Goal: Task Accomplishment & Management: Use online tool/utility

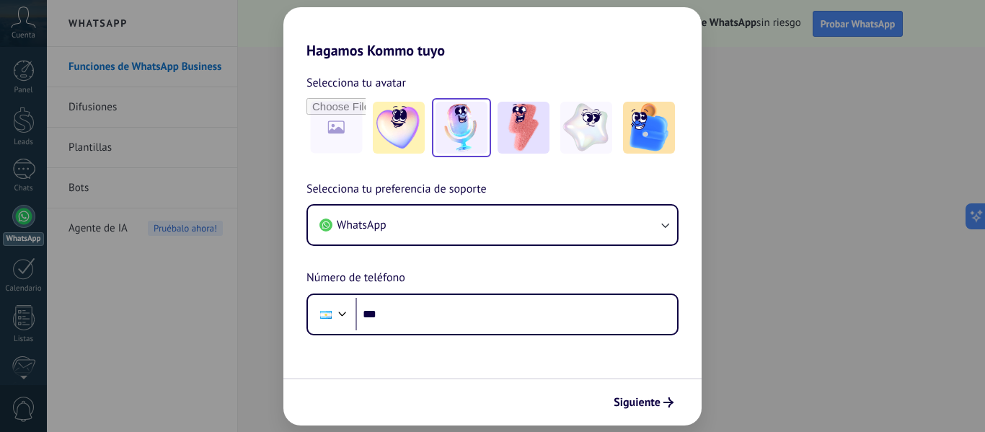
click at [449, 136] on img at bounding box center [462, 128] width 52 height 52
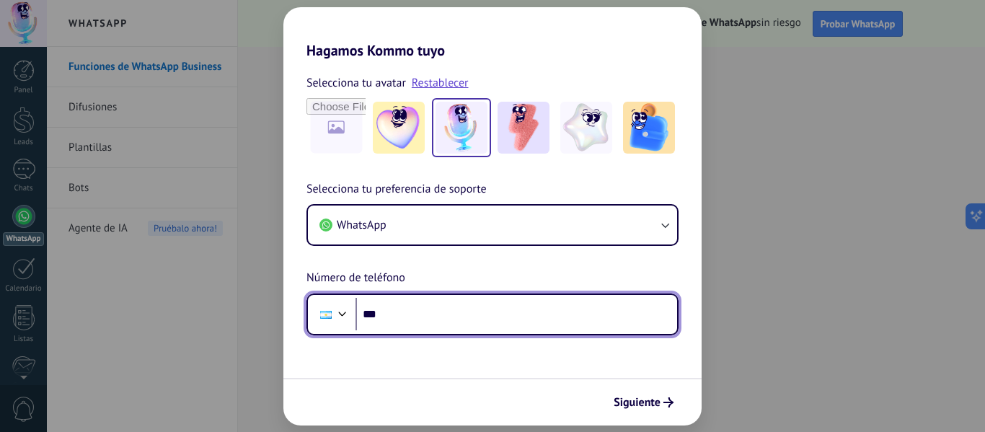
click at [394, 317] on input "***" at bounding box center [517, 314] width 322 height 33
type input "**********"
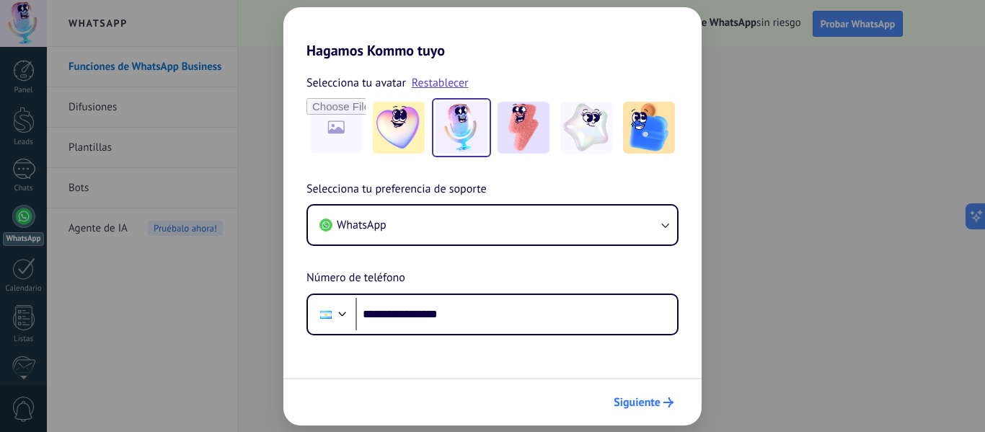
click at [647, 401] on span "Siguiente" at bounding box center [637, 402] width 47 height 10
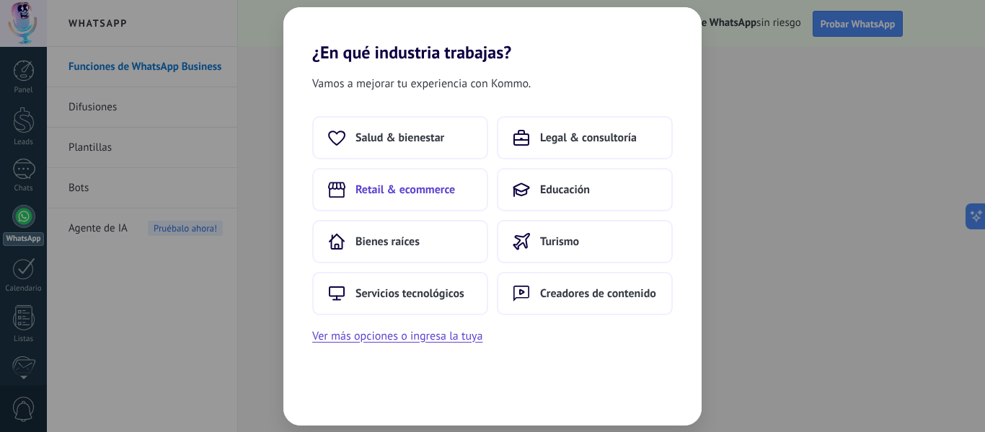
click at [387, 188] on span "Retail & ecommerce" at bounding box center [406, 189] width 100 height 14
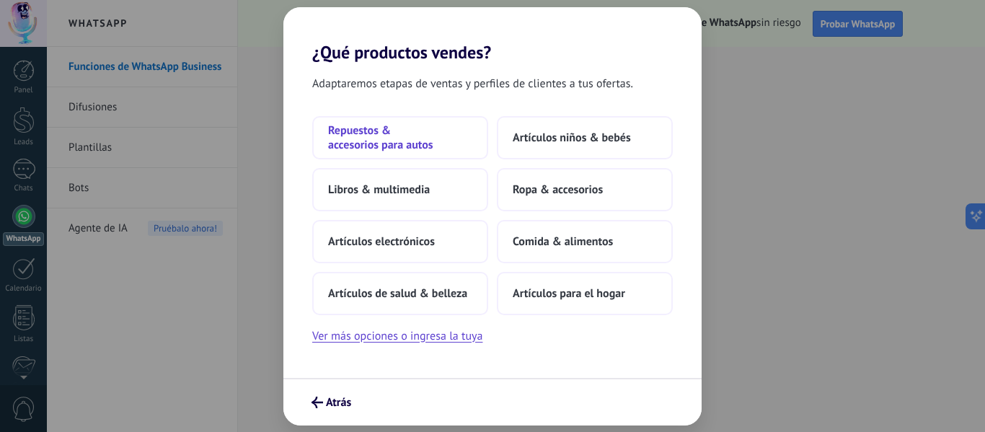
click at [371, 146] on span "Repuestos & accesorios para autos" at bounding box center [400, 137] width 144 height 29
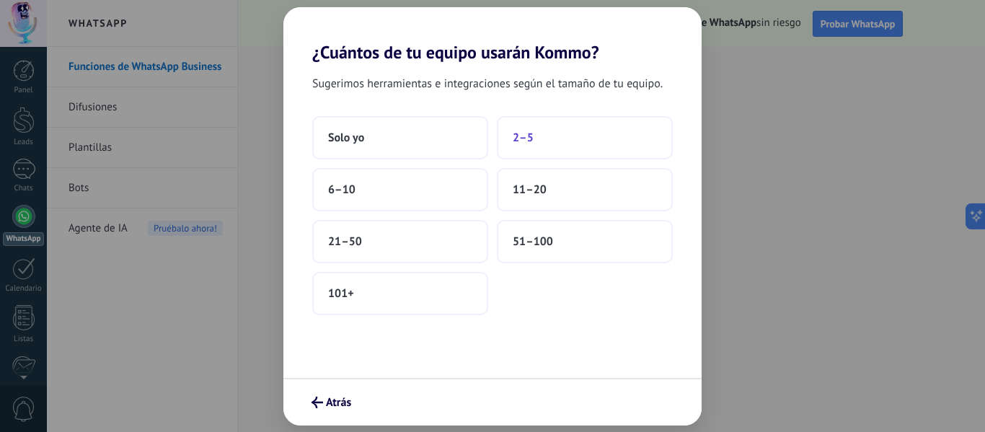
click at [528, 142] on span "2–5" at bounding box center [523, 138] width 21 height 14
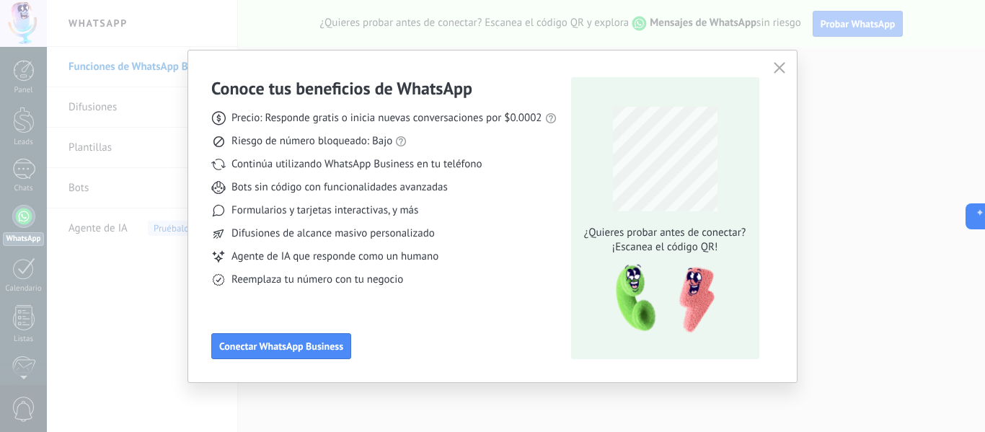
click at [776, 69] on icon "button" at bounding box center [780, 68] width 12 height 12
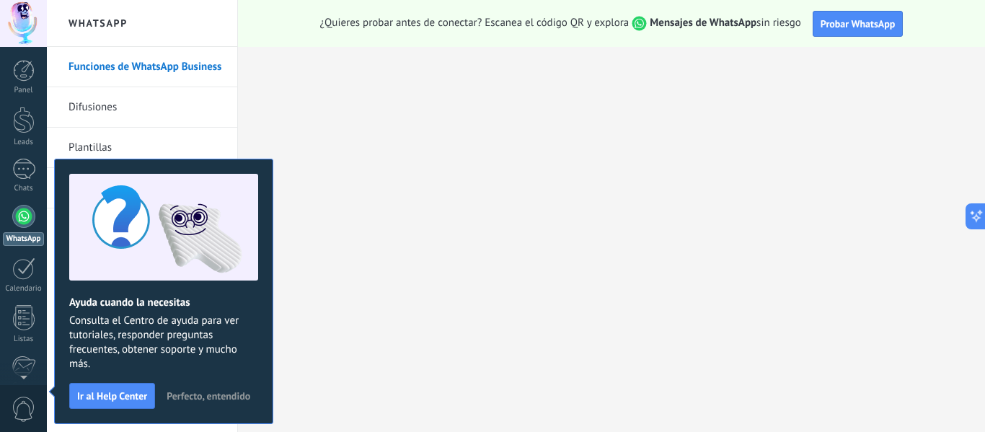
click at [213, 397] on span "Perfecto, entendido" at bounding box center [209, 396] width 84 height 10
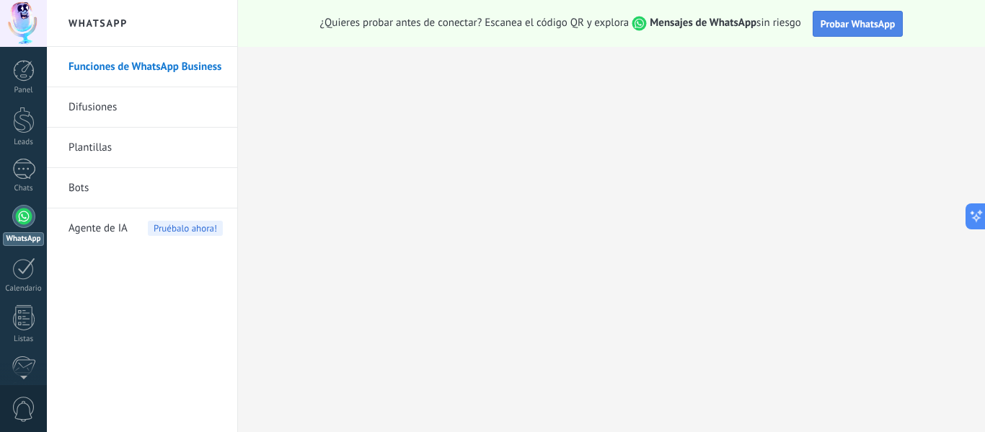
click at [837, 22] on span "Probar WhatsApp" at bounding box center [858, 23] width 75 height 13
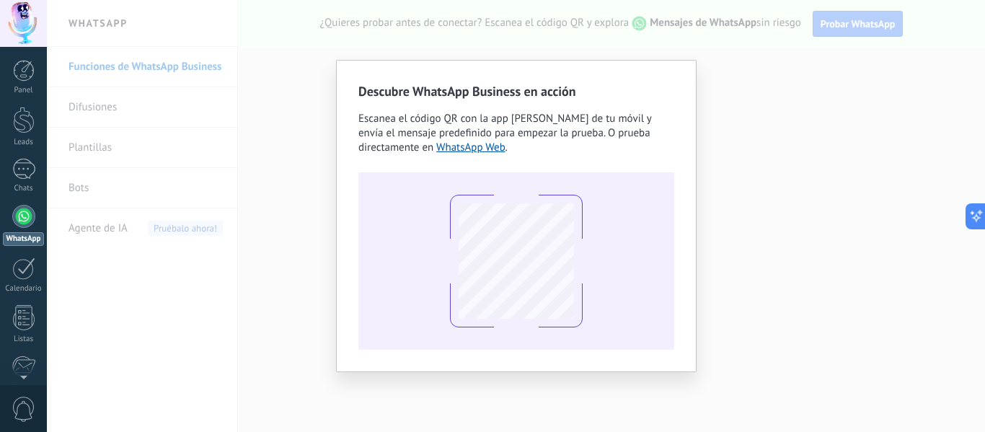
click at [282, 89] on div "Descubre WhatsApp Business en acción Escanea el código QR con la app de cámara …" at bounding box center [516, 216] width 938 height 432
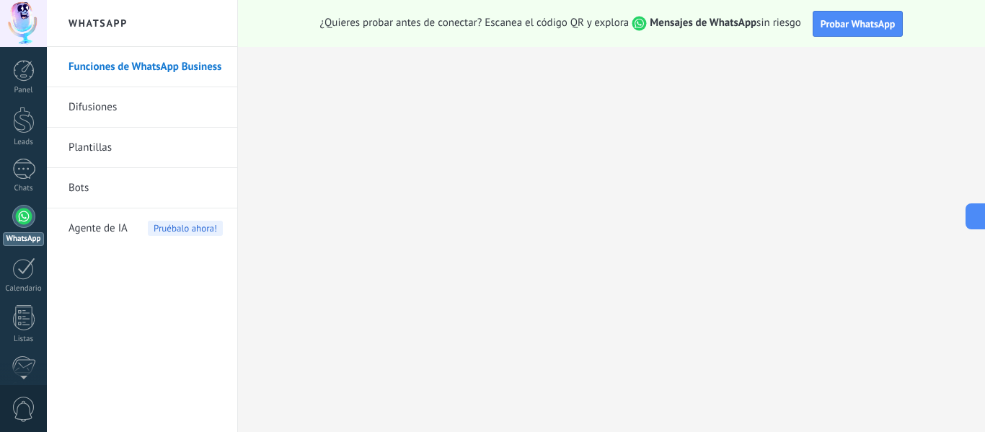
click at [24, 219] on div at bounding box center [23, 216] width 23 height 23
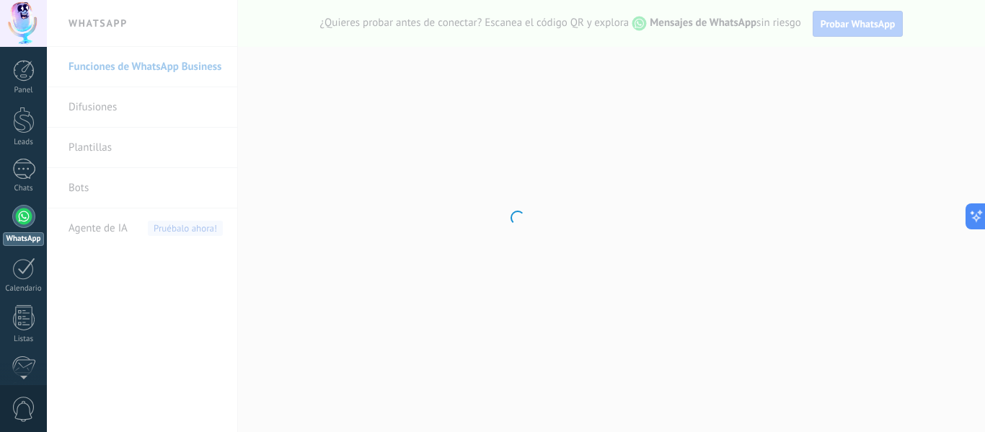
click at [212, 320] on div at bounding box center [516, 216] width 938 height 432
click at [275, 291] on div at bounding box center [516, 216] width 938 height 432
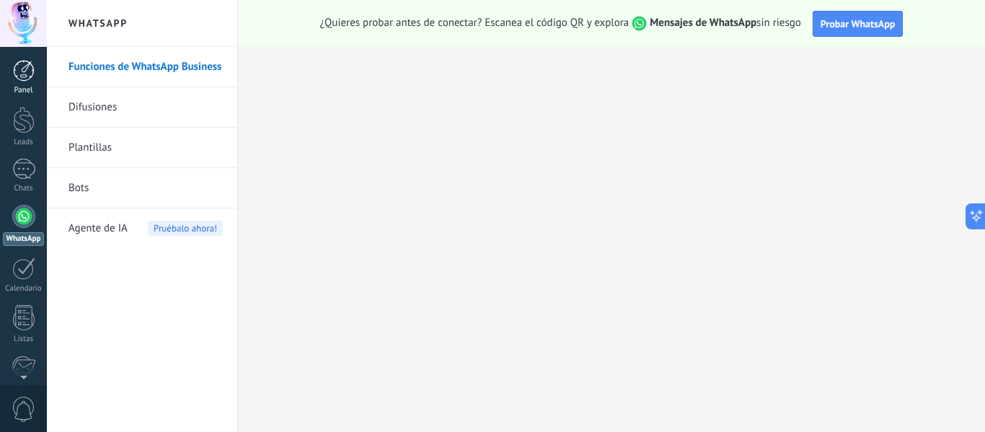
click at [32, 69] on div at bounding box center [24, 71] width 22 height 22
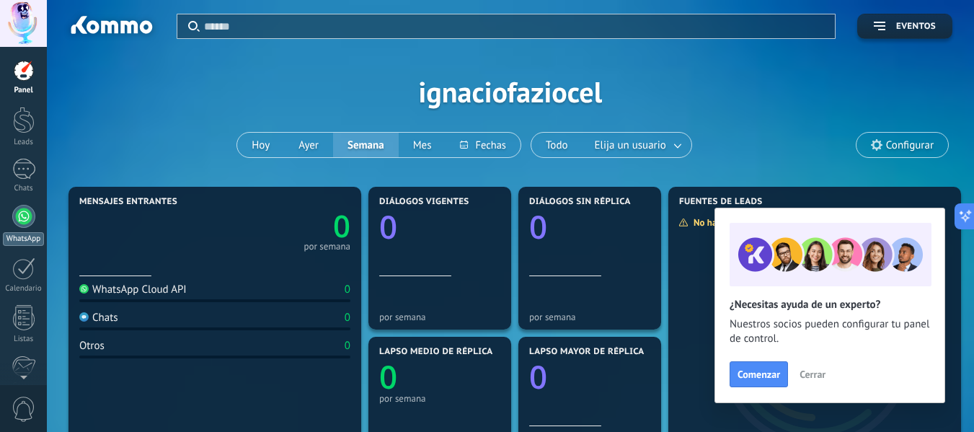
click at [20, 219] on div at bounding box center [23, 216] width 23 height 23
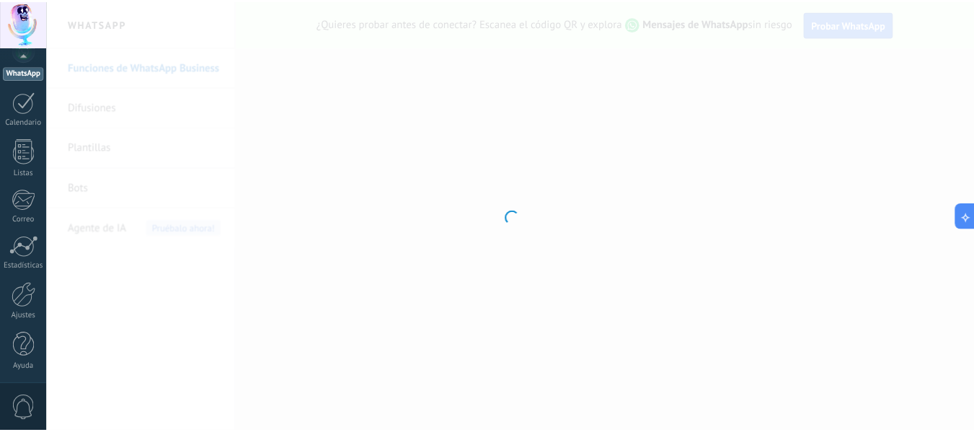
scroll to position [168, 0]
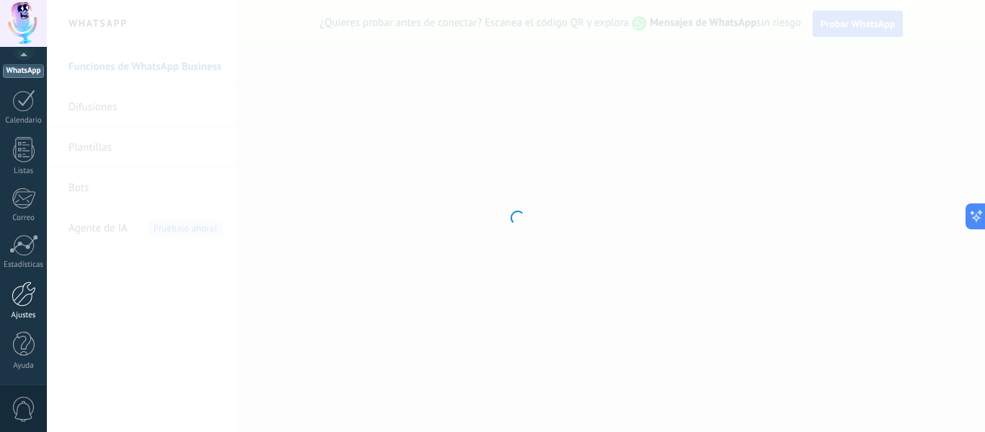
click at [18, 304] on div at bounding box center [24, 293] width 25 height 25
